Goal: Entertainment & Leisure: Consume media (video, audio)

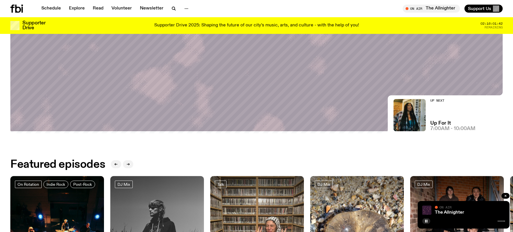
scroll to position [195, 0]
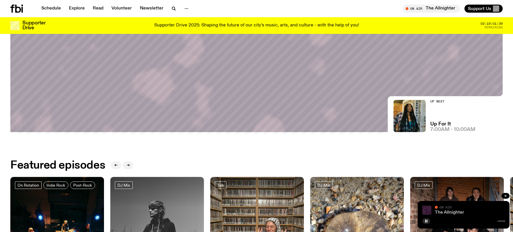
click at [450, 212] on link "The Allnighter" at bounding box center [449, 212] width 29 height 5
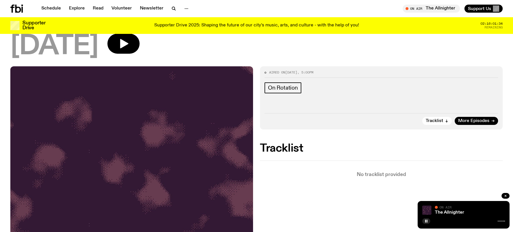
scroll to position [42, 0]
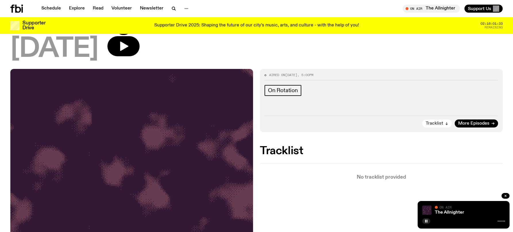
click at [446, 124] on icon "button" at bounding box center [446, 123] width 3 height 3
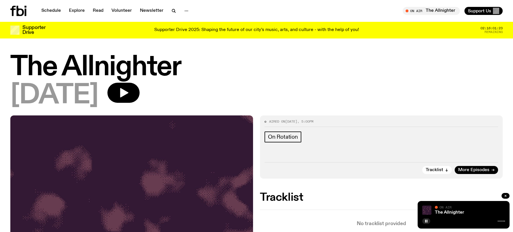
scroll to position [0, 0]
click at [427, 221] on rect "button" at bounding box center [427, 221] width 1 height 3
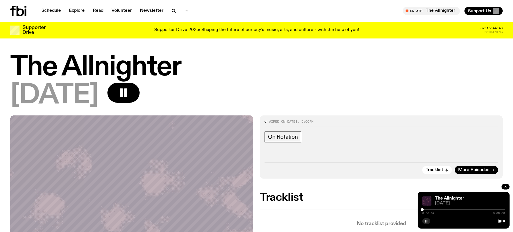
click at [427, 222] on rect "button" at bounding box center [427, 221] width 1 height 3
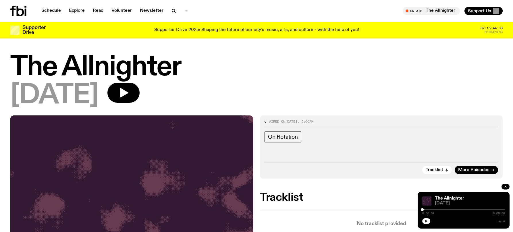
click at [426, 222] on icon "button" at bounding box center [426, 220] width 3 height 3
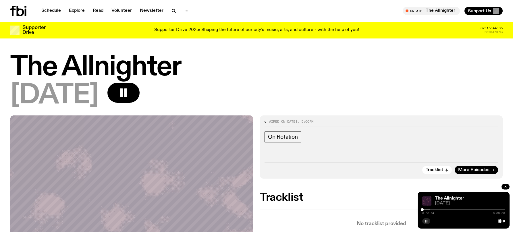
click at [428, 221] on button "button" at bounding box center [426, 221] width 8 height 6
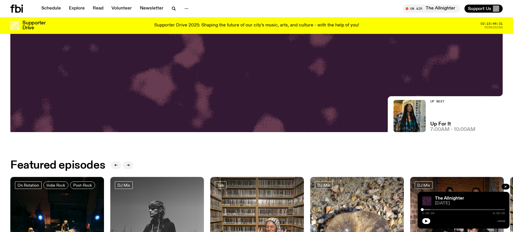
scroll to position [197, 0]
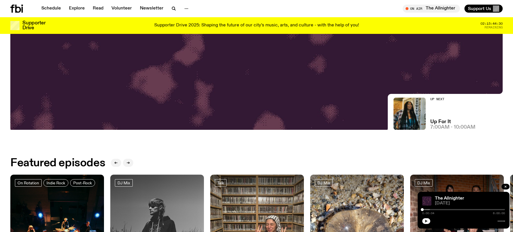
click at [424, 221] on button "button" at bounding box center [426, 221] width 8 height 6
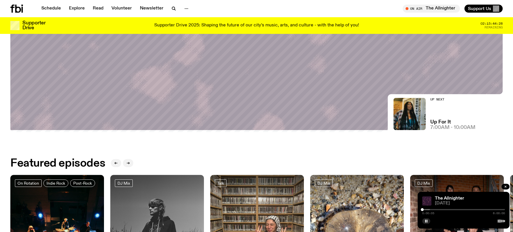
drag, startPoint x: 425, startPoint y: 221, endPoint x: 397, endPoint y: 211, distance: 30.2
click at [425, 221] on rect "button" at bounding box center [425, 221] width 1 height 3
